Goal: Information Seeking & Learning: Learn about a topic

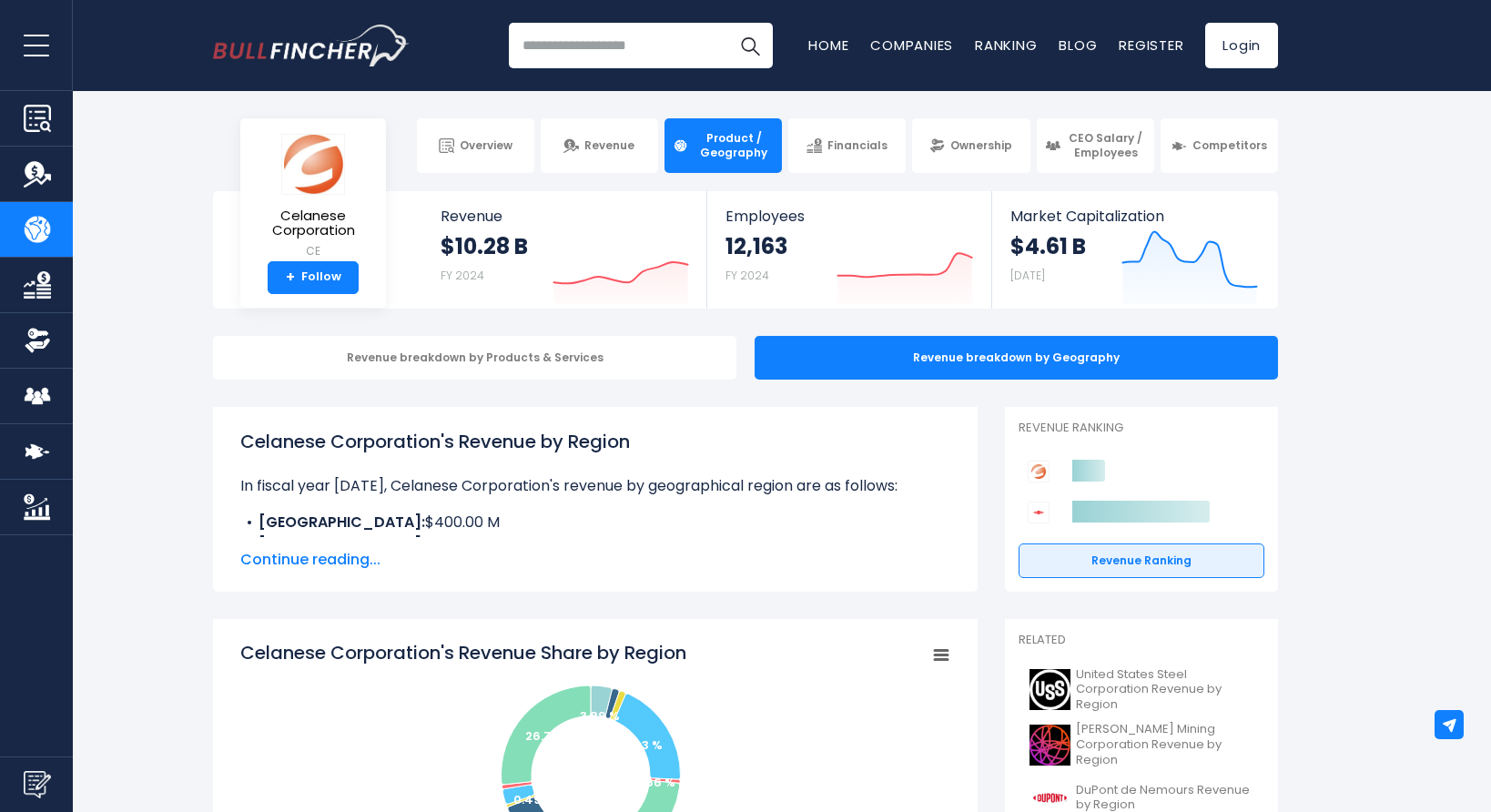
click at [734, 150] on span "Product / Geography" at bounding box center [734, 145] width 80 height 29
click at [623, 53] on input "search" at bounding box center [641, 46] width 264 height 46
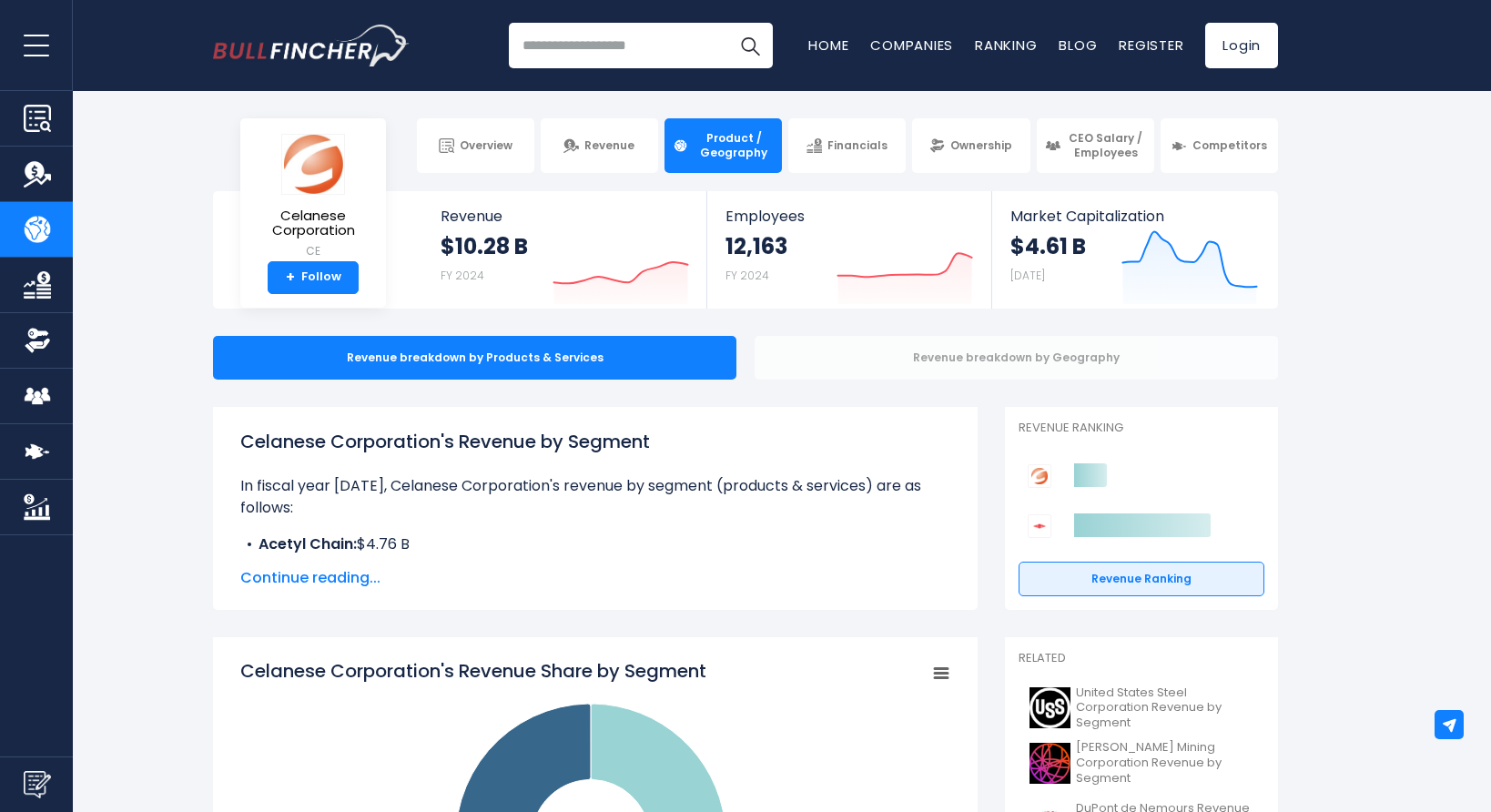
click at [916, 355] on div "Revenue breakdown by Geography" at bounding box center [1016, 358] width 523 height 44
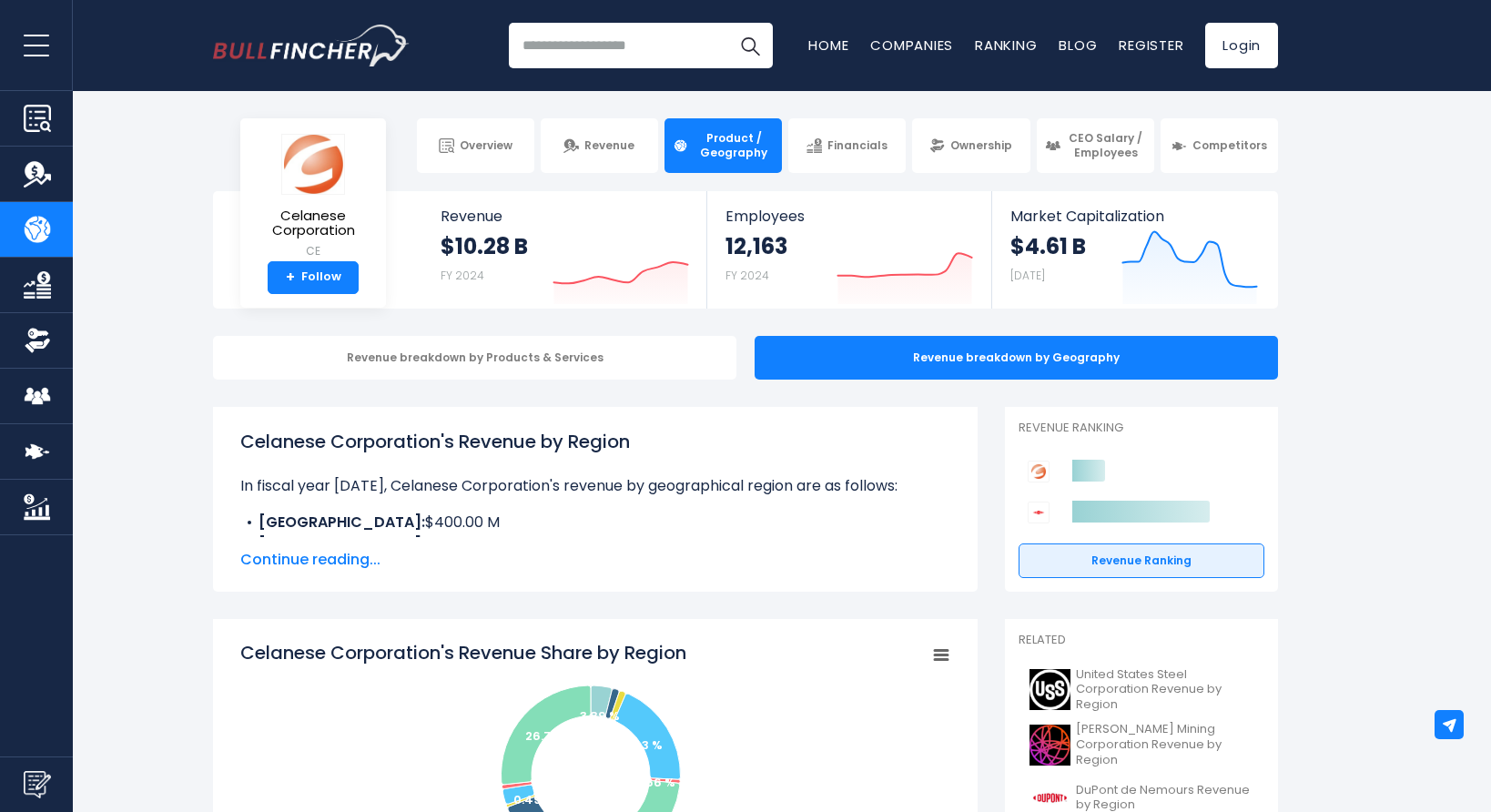
click at [618, 47] on input "search" at bounding box center [641, 46] width 264 height 46
type input "*"
type input "*******"
click at [728, 23] on button "Search" at bounding box center [751, 46] width 46 height 46
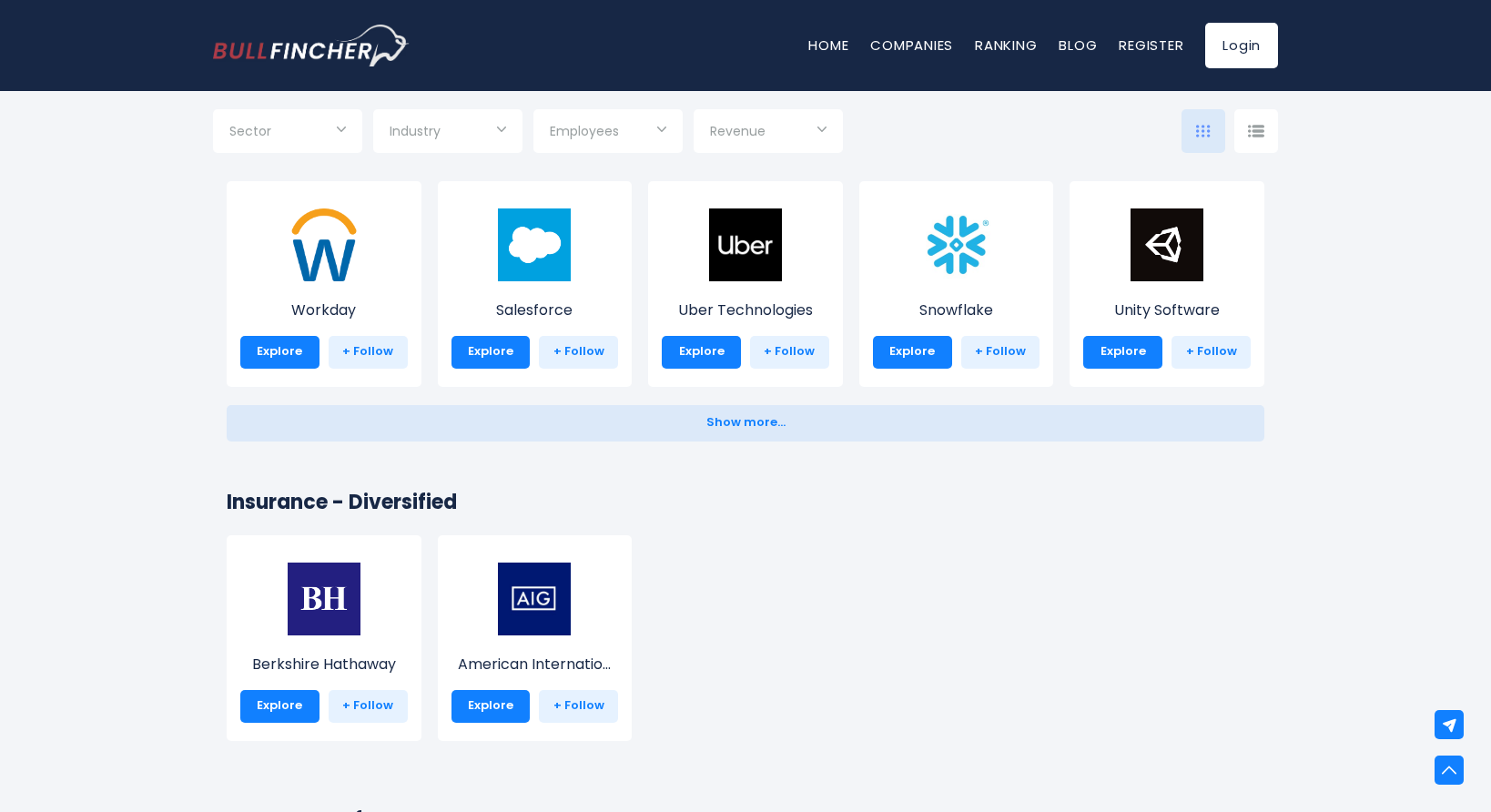
scroll to position [3652, 0]
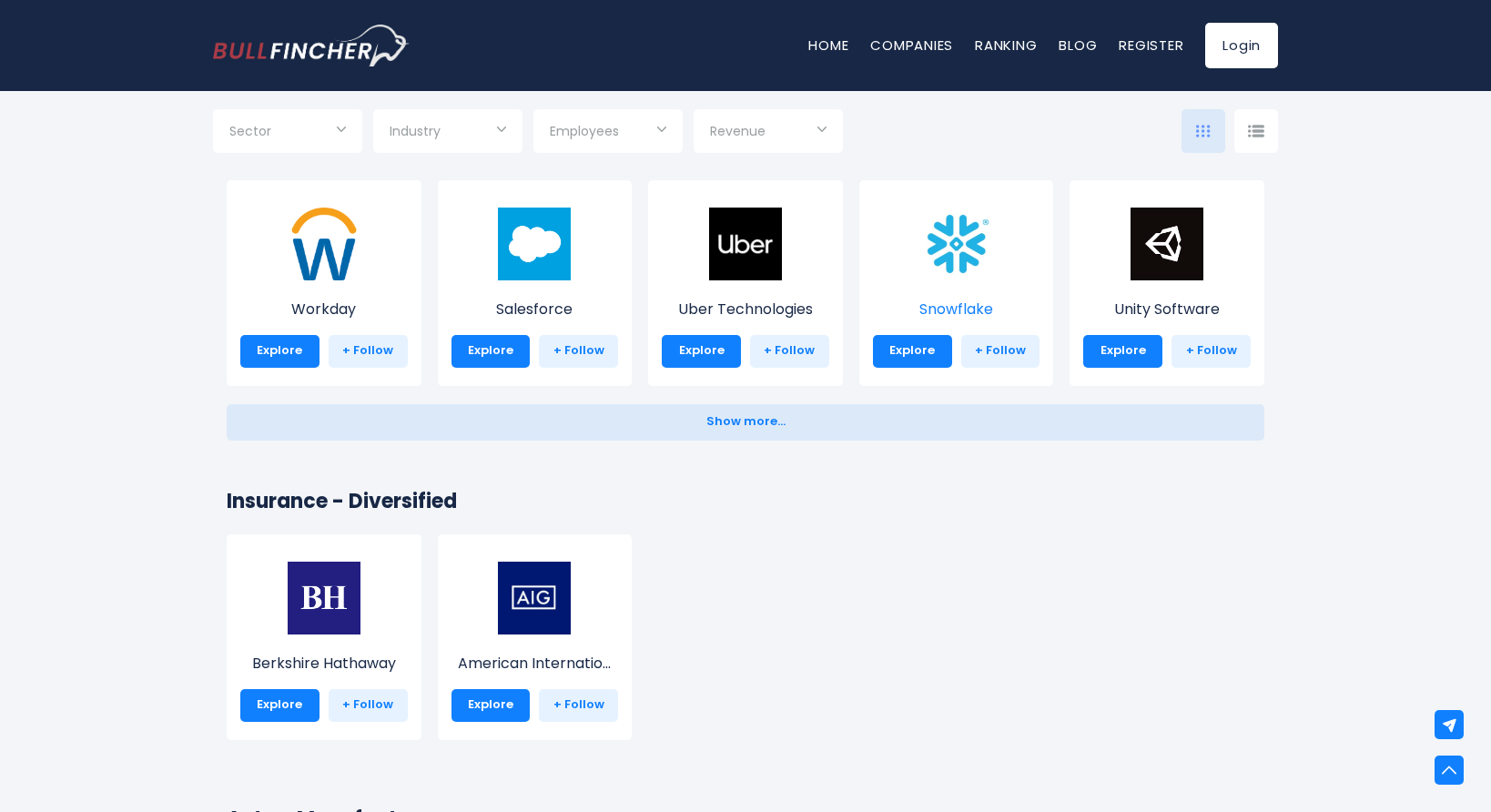
click at [957, 257] on img at bounding box center [956, 244] width 73 height 73
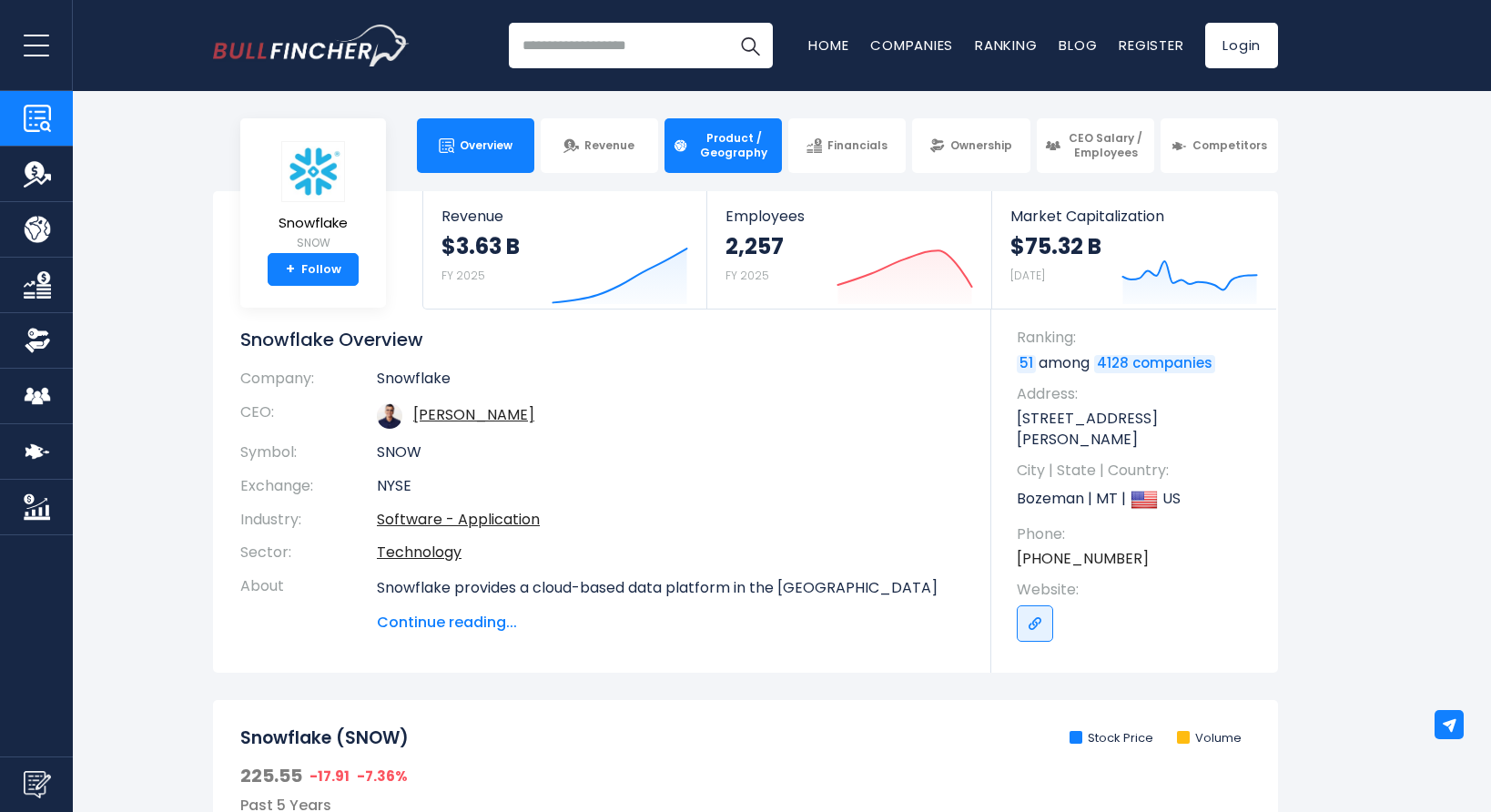
click at [738, 135] on span "Product / Geography" at bounding box center [734, 145] width 80 height 29
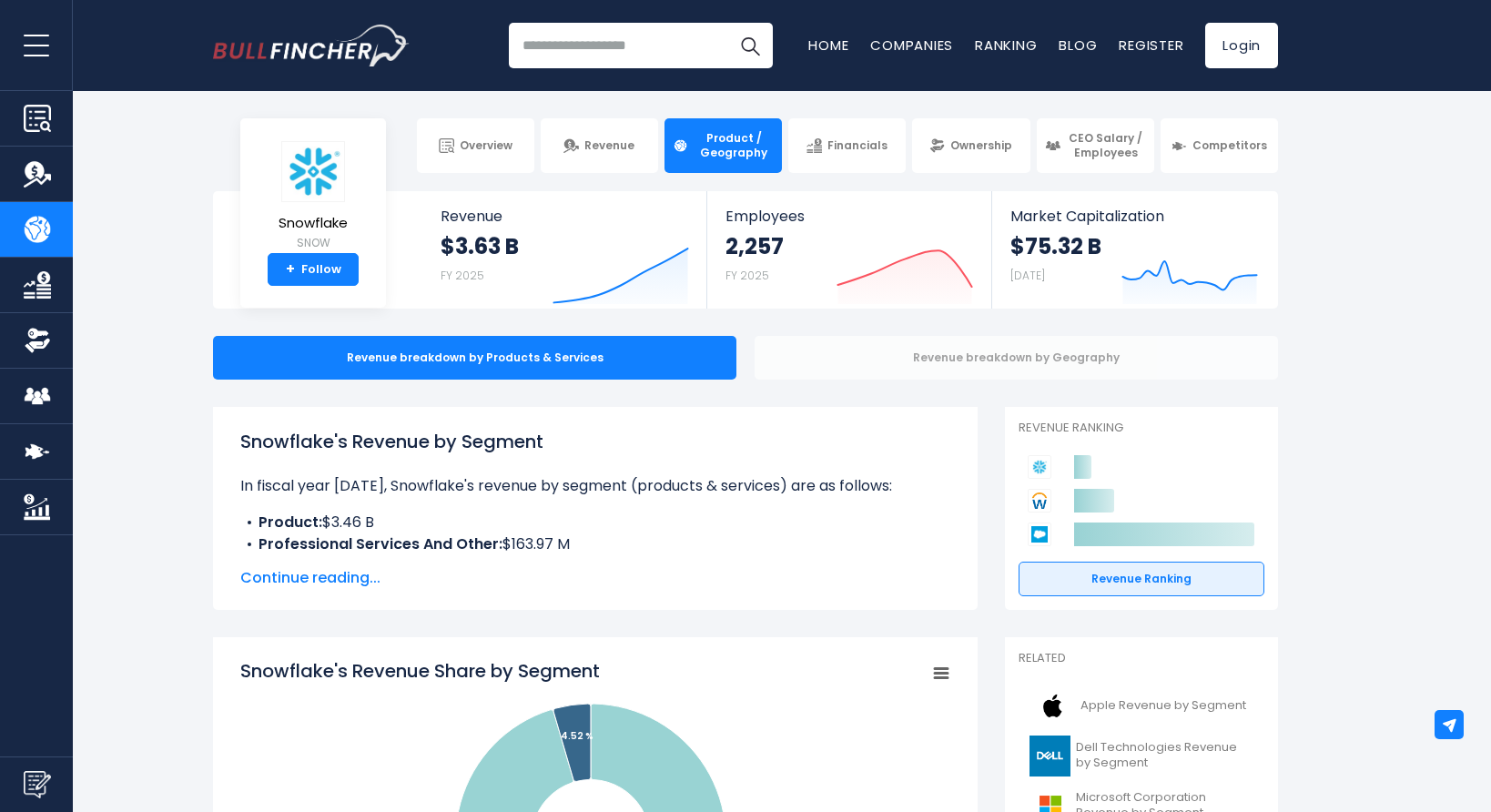
click at [935, 368] on div "Revenue breakdown by Geography" at bounding box center [1016, 358] width 523 height 44
